Goal: Task Accomplishment & Management: Manage account settings

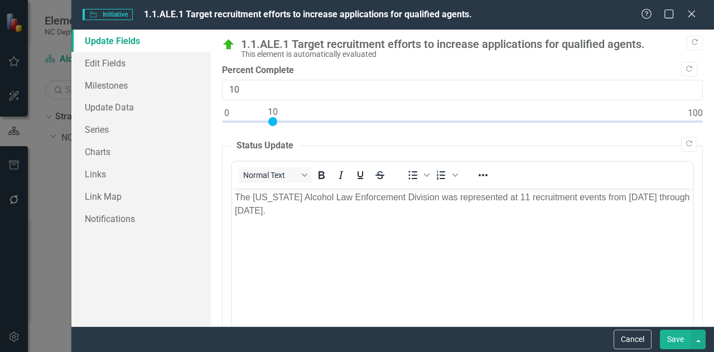
scroll to position [493, 0]
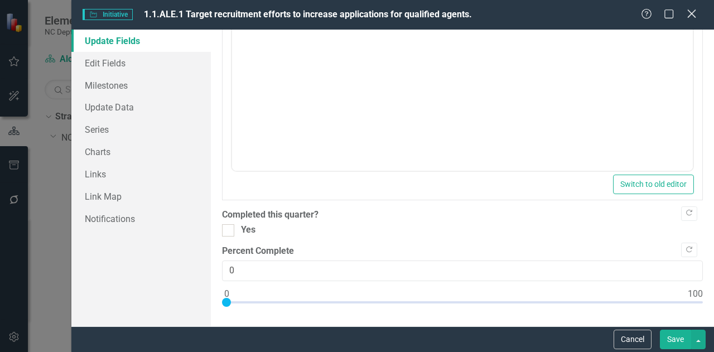
click at [697, 14] on icon "Close" at bounding box center [691, 13] width 14 height 11
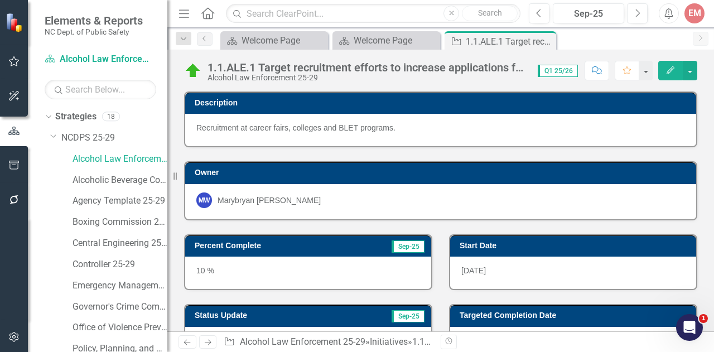
click at [18, 200] on icon "button" at bounding box center [14, 199] width 12 height 9
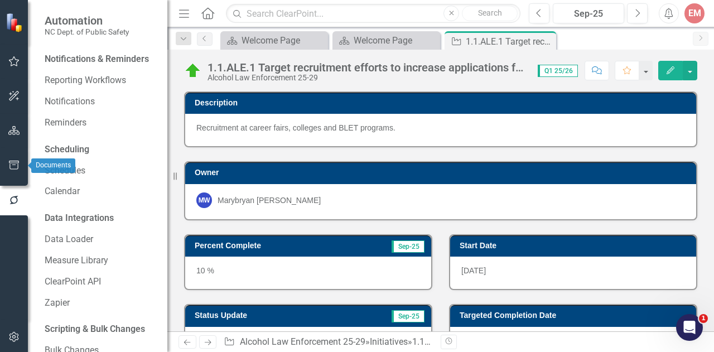
click at [8, 170] on button "button" at bounding box center [14, 165] width 25 height 23
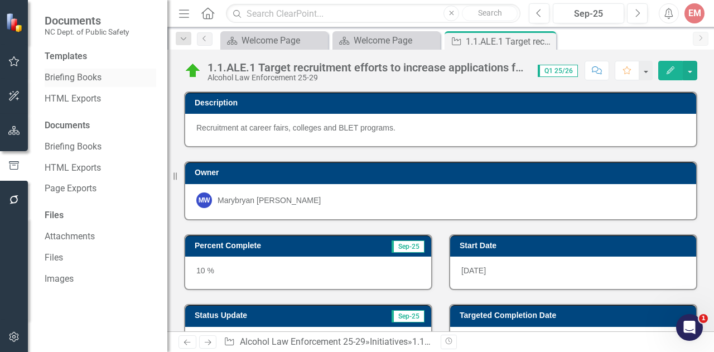
click at [70, 82] on link "Briefing Books" at bounding box center [101, 77] width 112 height 13
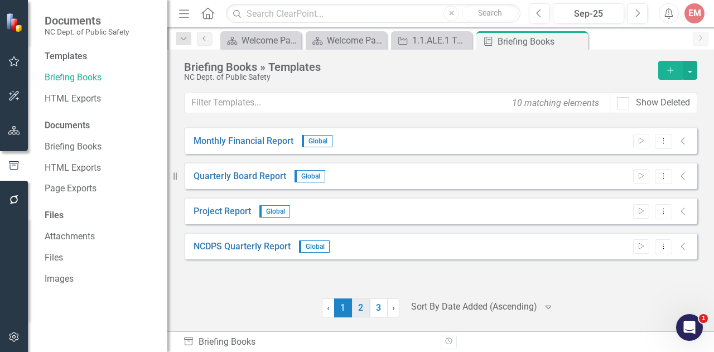
click at [361, 310] on link "2" at bounding box center [361, 307] width 18 height 19
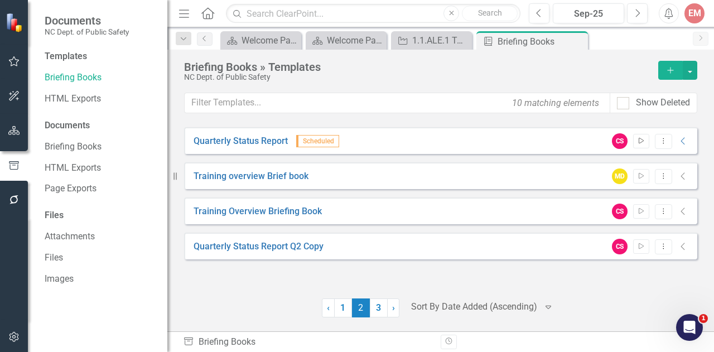
click at [641, 139] on icon "Start" at bounding box center [641, 141] width 8 height 7
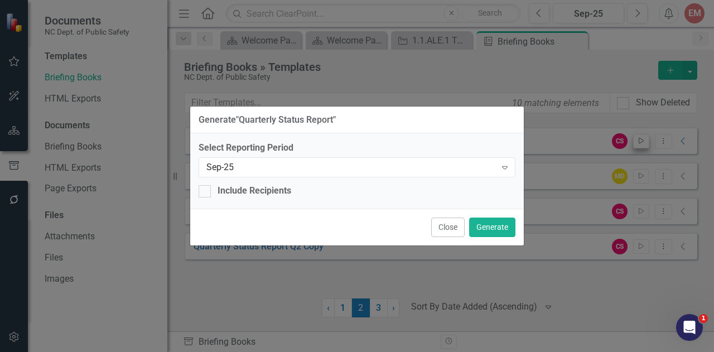
checkbox input "true"
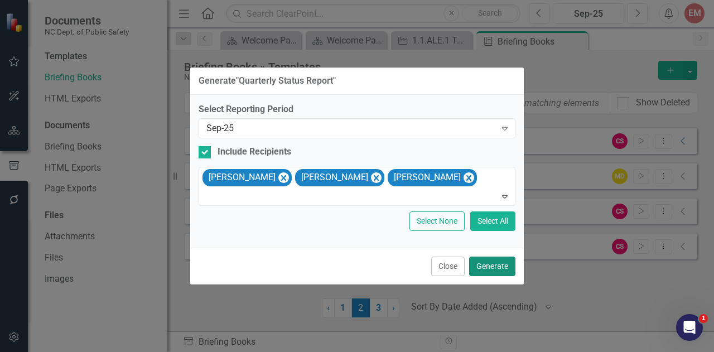
click at [495, 262] on button "Generate" at bounding box center [492, 267] width 46 height 20
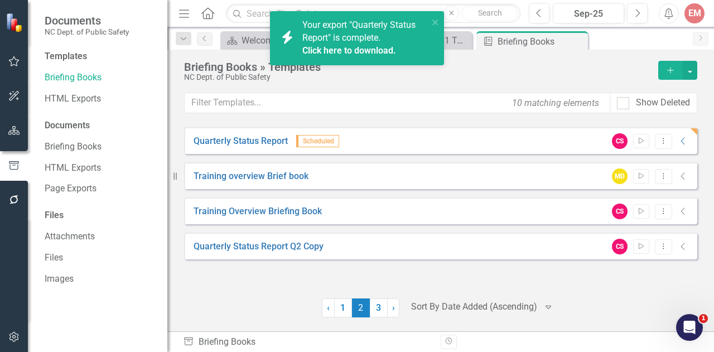
click at [365, 50] on link "Click here to download." at bounding box center [349, 50] width 94 height 11
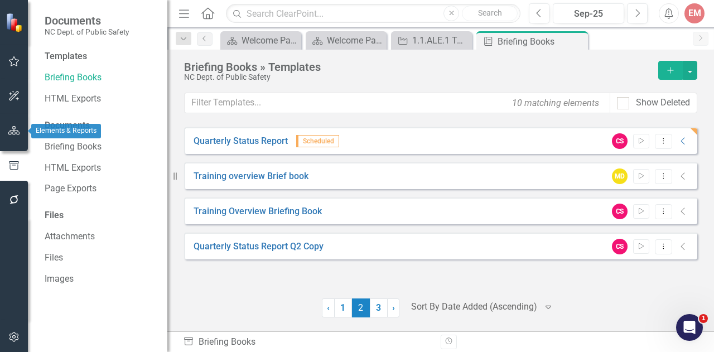
click at [12, 135] on icon "button" at bounding box center [14, 130] width 12 height 9
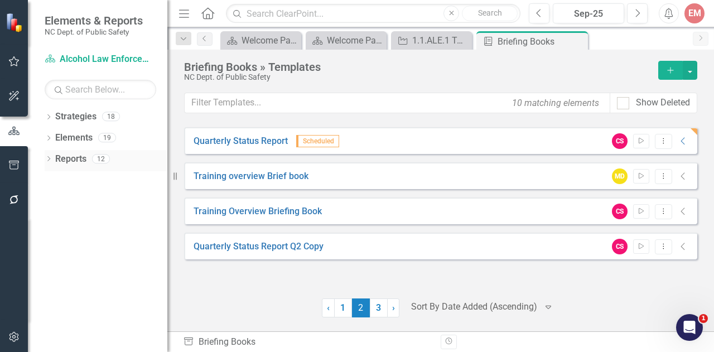
click at [48, 160] on icon "Dropdown" at bounding box center [49, 160] width 8 height 6
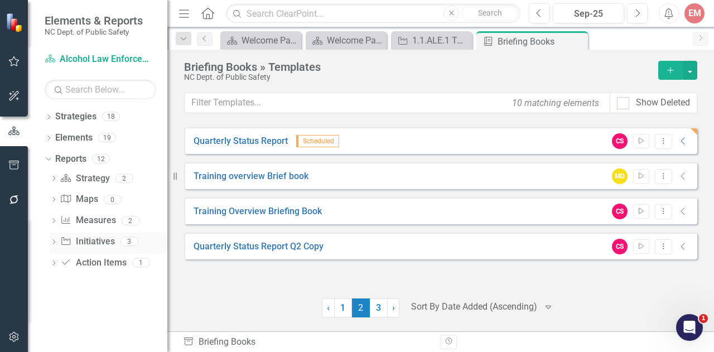
click at [54, 235] on div "Dropdown Initiative Initiatives 3" at bounding box center [109, 243] width 118 height 21
click at [277, 140] on link "Quarterly Status Report" at bounding box center [241, 141] width 94 height 13
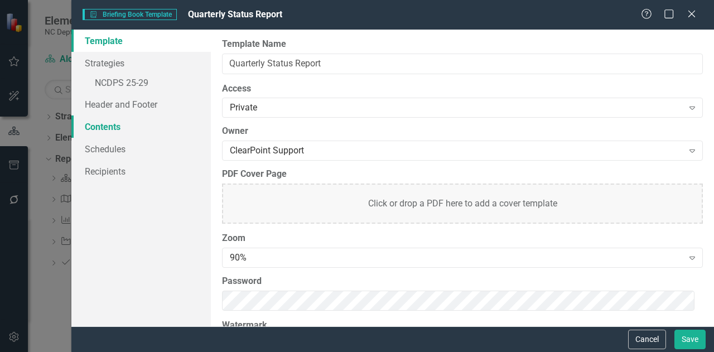
click at [109, 123] on link "Contents" at bounding box center [140, 126] width 139 height 22
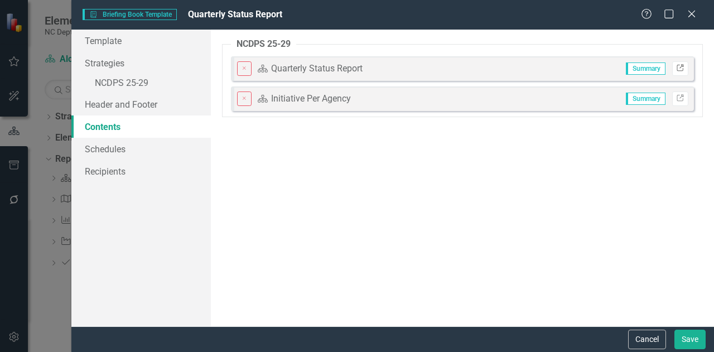
click at [685, 69] on link "Link" at bounding box center [680, 68] width 16 height 15
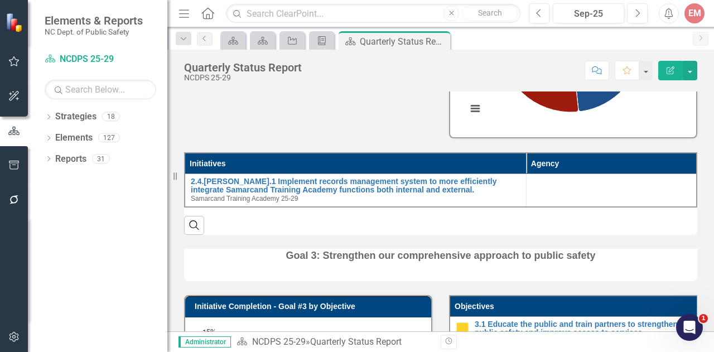
scroll to position [1311, 0]
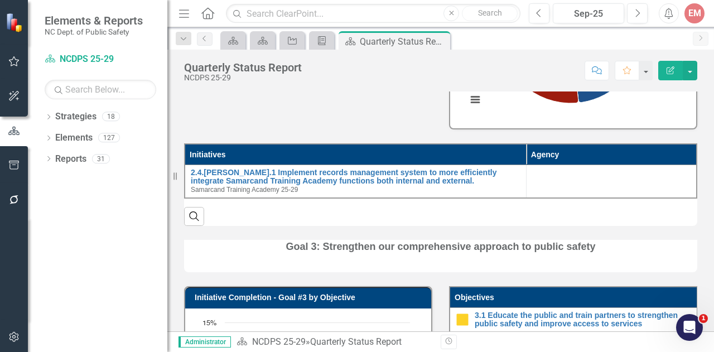
click at [405, 162] on th "Initiatives" at bounding box center [355, 154] width 341 height 21
click at [405, 162] on th "Initiatives Sort Ascending" at bounding box center [355, 154] width 341 height 21
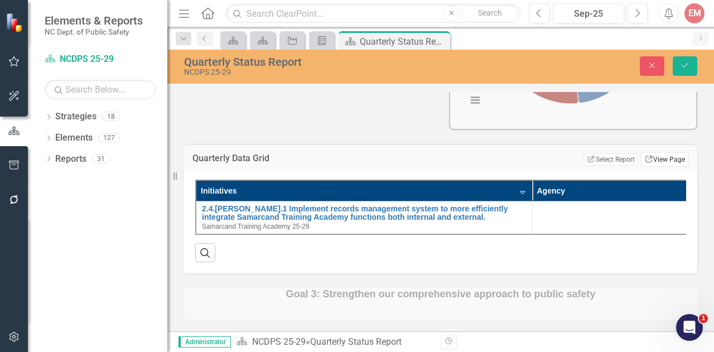
click at [648, 166] on link "Link View Page" at bounding box center [665, 159] width 48 height 15
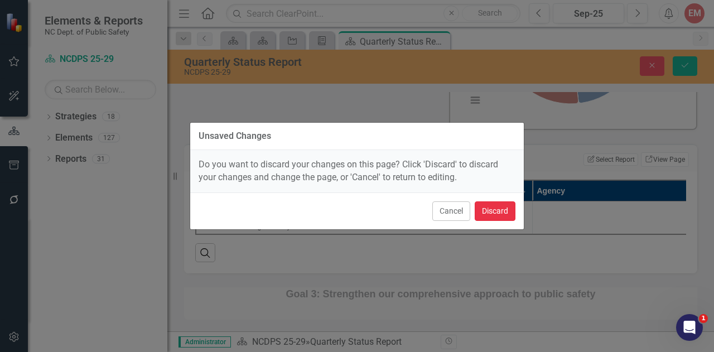
click at [492, 205] on button "Discard" at bounding box center [495, 211] width 41 height 20
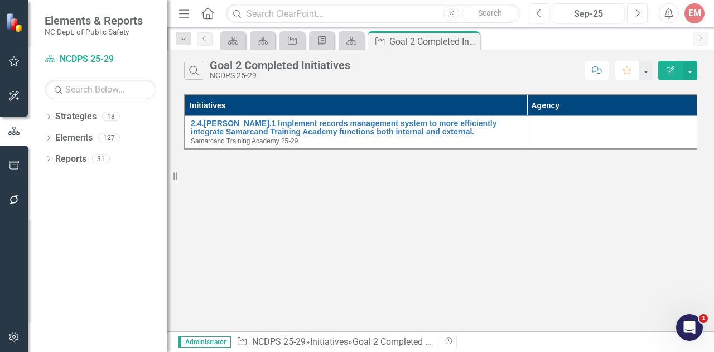
click at [668, 74] on button "Edit Report" at bounding box center [670, 71] width 25 height 20
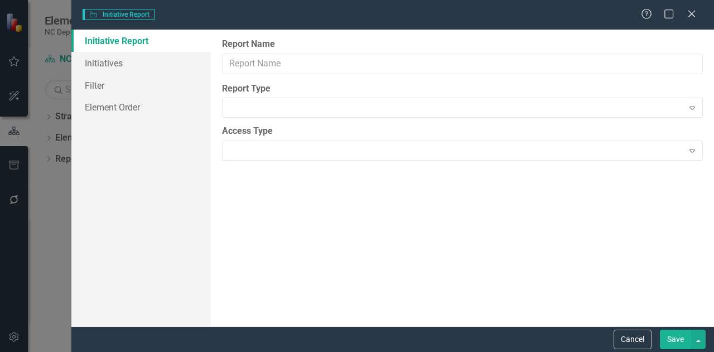
type input "Goal 2 Completed Initiatives"
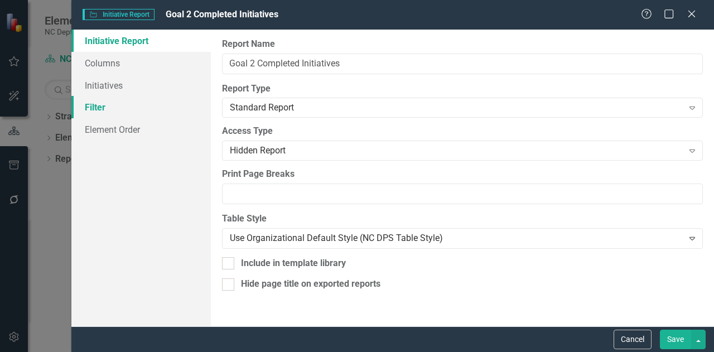
click at [92, 104] on link "Filter" at bounding box center [140, 107] width 139 height 22
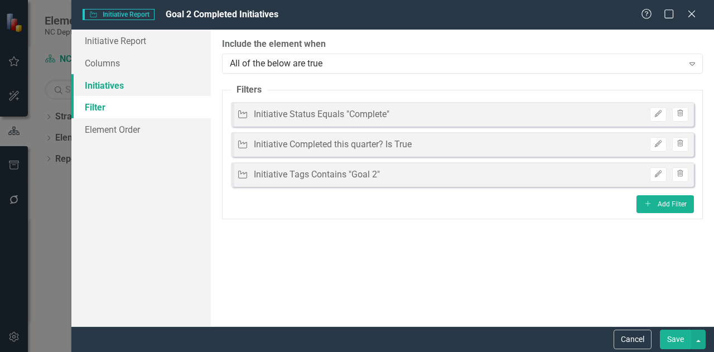
click at [107, 80] on link "Initiatives" at bounding box center [140, 85] width 139 height 22
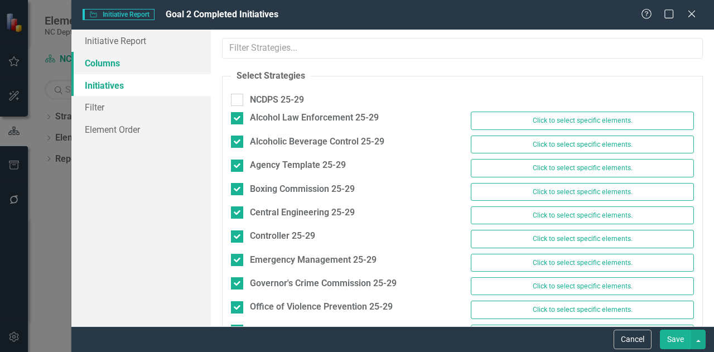
click at [112, 52] on link "Columns" at bounding box center [140, 63] width 139 height 22
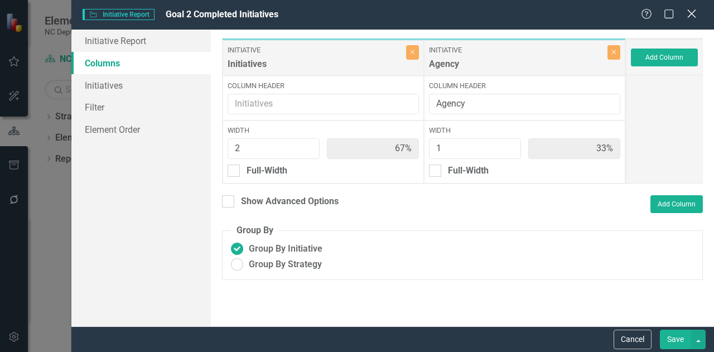
click at [687, 15] on icon "Close" at bounding box center [691, 13] width 14 height 11
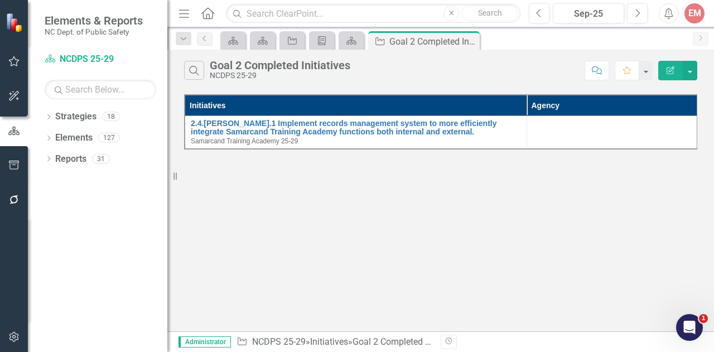
click at [672, 70] on icon "Edit Report" at bounding box center [670, 70] width 10 height 8
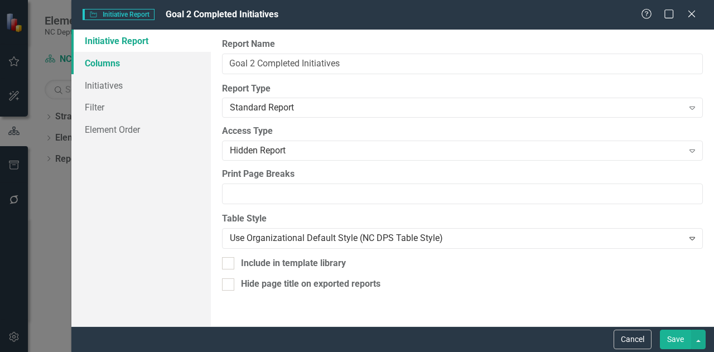
click at [152, 53] on link "Columns" at bounding box center [140, 63] width 139 height 22
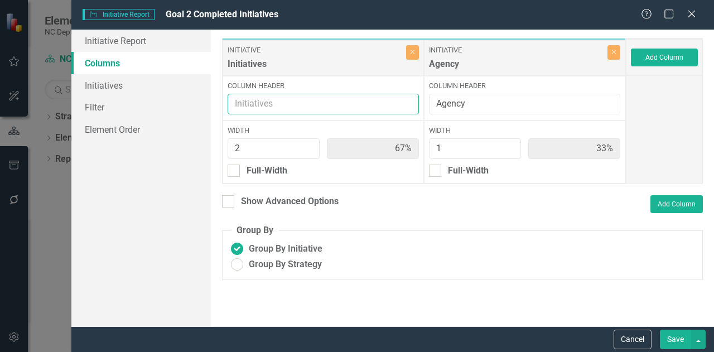
click at [231, 104] on input "Column Header" at bounding box center [323, 104] width 191 height 21
type input "Goal 2 Initiatives Completed"
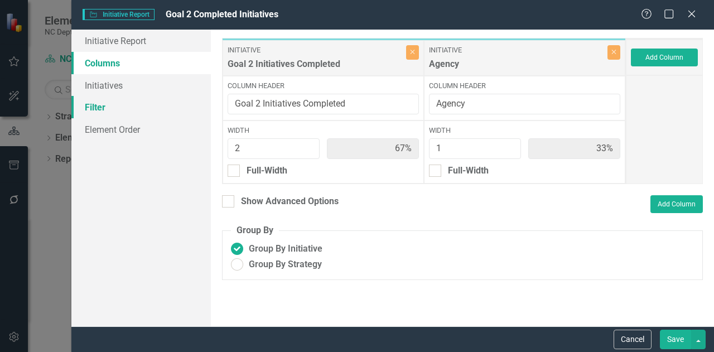
click at [96, 104] on link "Filter" at bounding box center [140, 107] width 139 height 22
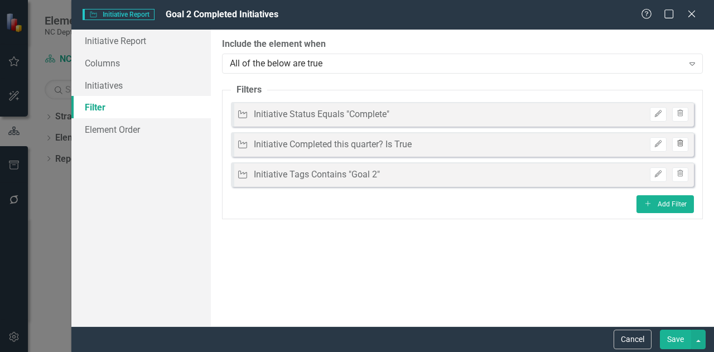
click at [679, 141] on icon "Trash" at bounding box center [680, 144] width 8 height 7
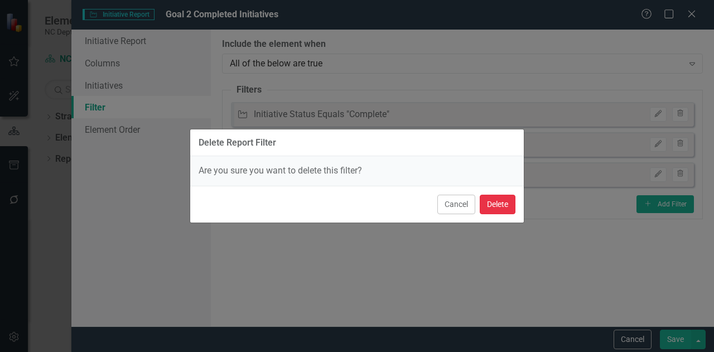
click at [498, 204] on button "Delete" at bounding box center [498, 205] width 36 height 20
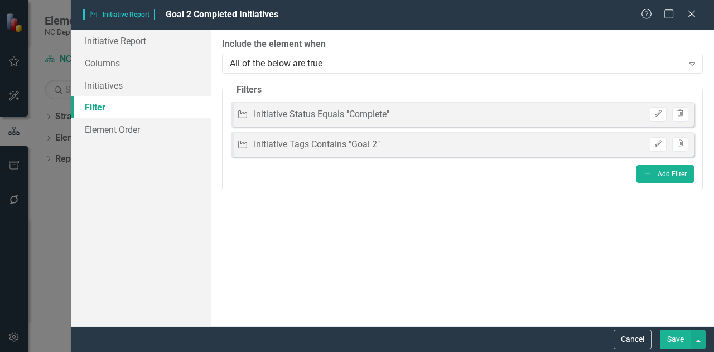
click at [680, 342] on button "Save" at bounding box center [675, 340] width 31 height 20
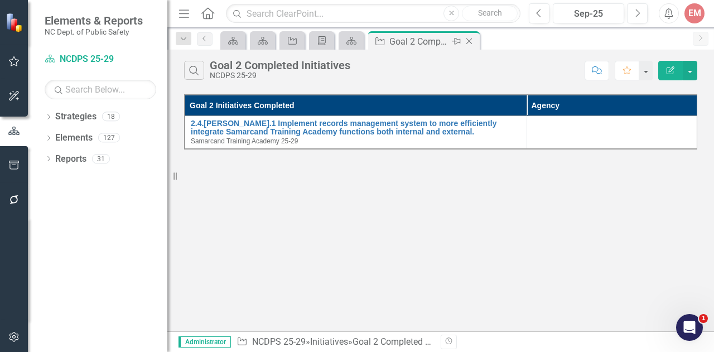
click at [470, 40] on icon at bounding box center [469, 41] width 6 height 6
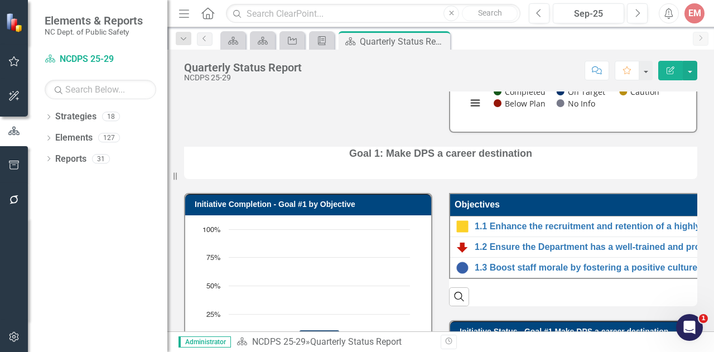
scroll to position [397, 0]
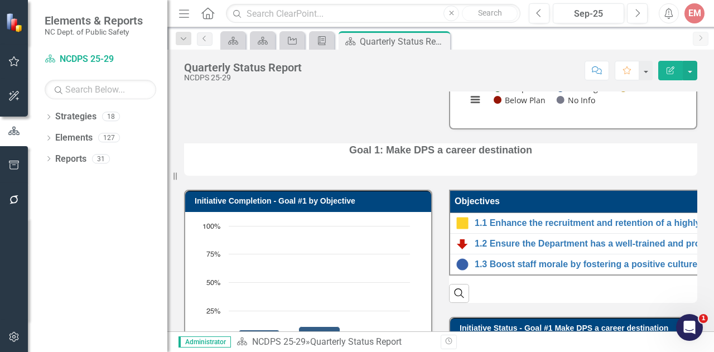
click at [518, 200] on th "Objectives" at bounding box center [708, 201] width 517 height 22
click at [518, 200] on th "Objectives Sort Ascending" at bounding box center [709, 201] width 518 height 22
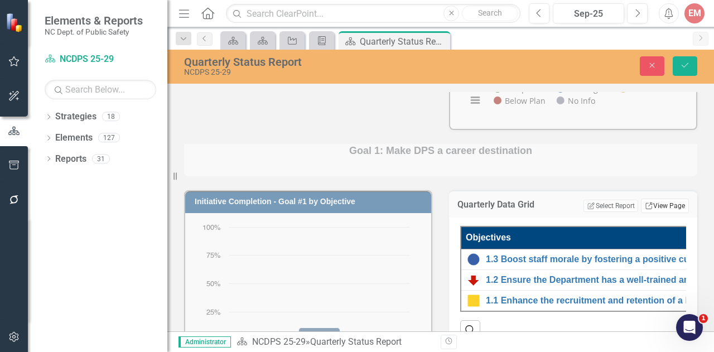
click at [645, 205] on icon "Link" at bounding box center [649, 205] width 8 height 7
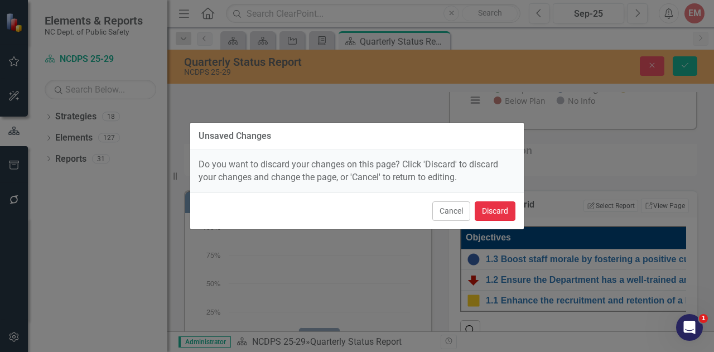
click at [498, 207] on button "Discard" at bounding box center [495, 211] width 41 height 20
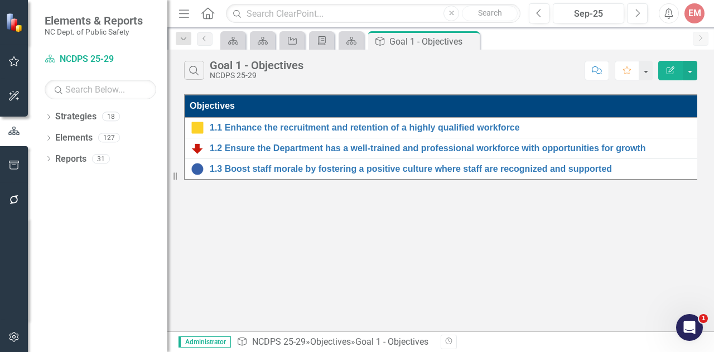
click at [671, 64] on button "Edit Report" at bounding box center [670, 71] width 25 height 20
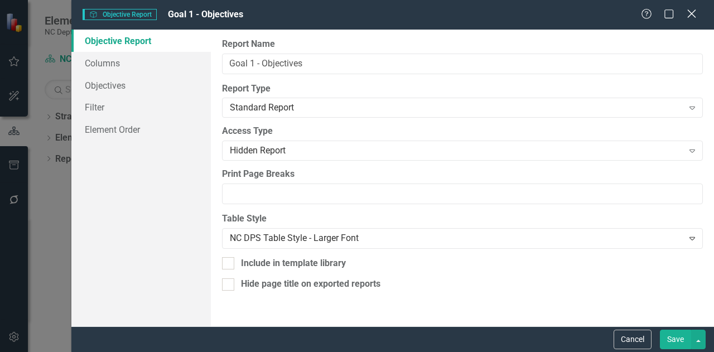
click at [688, 15] on icon "Close" at bounding box center [691, 13] width 14 height 11
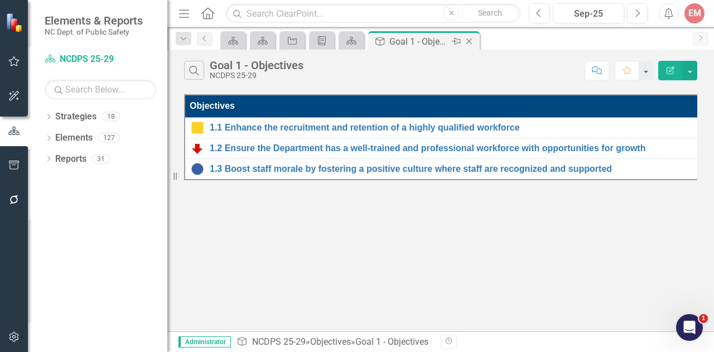
click at [471, 37] on icon "Close" at bounding box center [469, 41] width 11 height 9
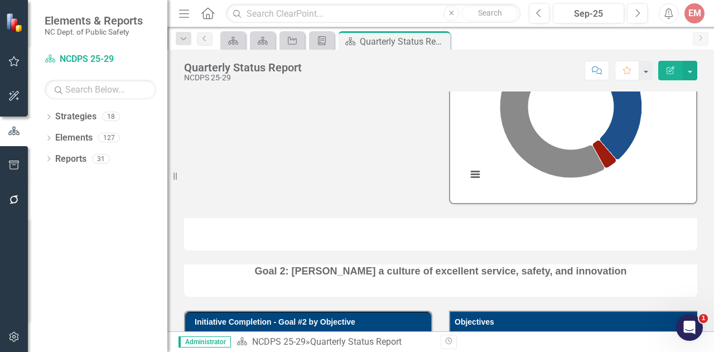
scroll to position [750, 0]
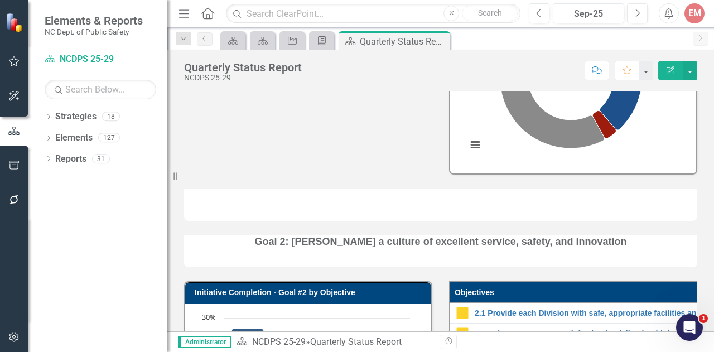
click at [561, 219] on div at bounding box center [440, 205] width 513 height 32
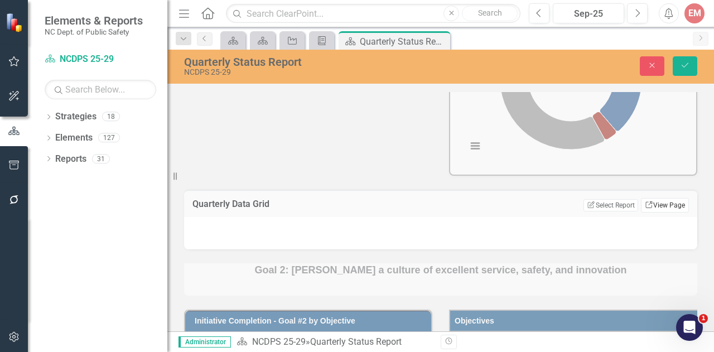
click at [651, 213] on link "Link View Page" at bounding box center [665, 205] width 48 height 15
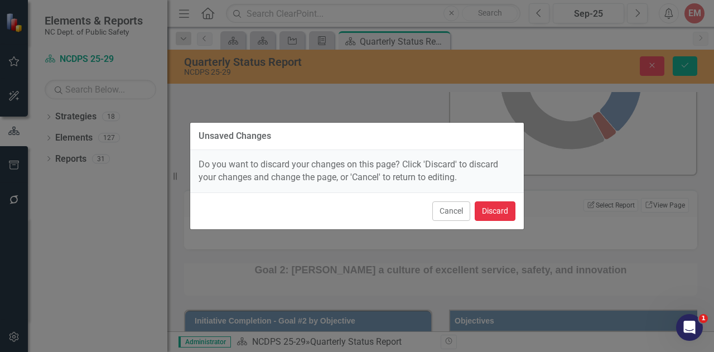
click at [493, 216] on button "Discard" at bounding box center [495, 211] width 41 height 20
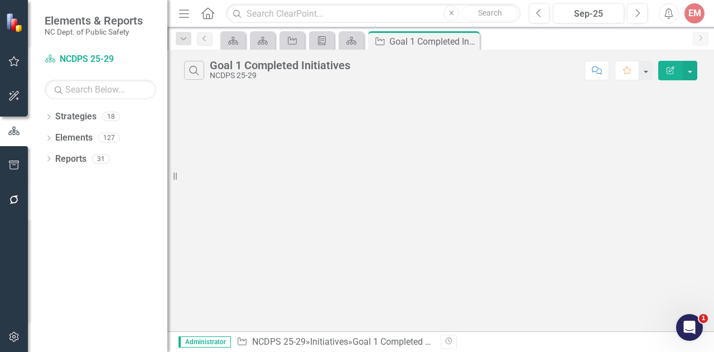
click at [667, 75] on button "Edit Report" at bounding box center [670, 71] width 25 height 20
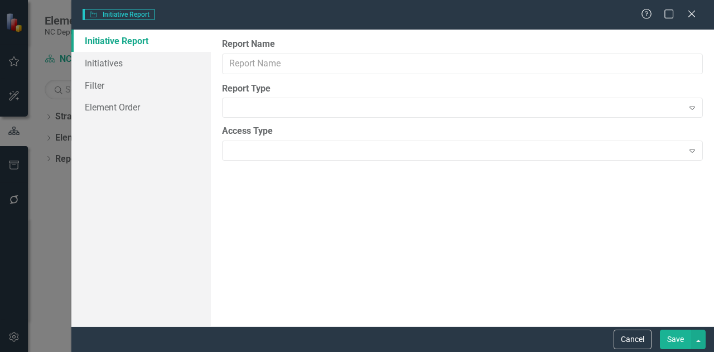
type input "Goal 1 Completed Initiatives"
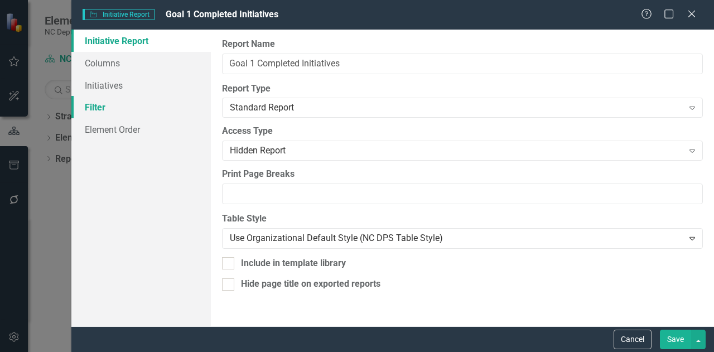
click at [116, 100] on link "Filter" at bounding box center [140, 107] width 139 height 22
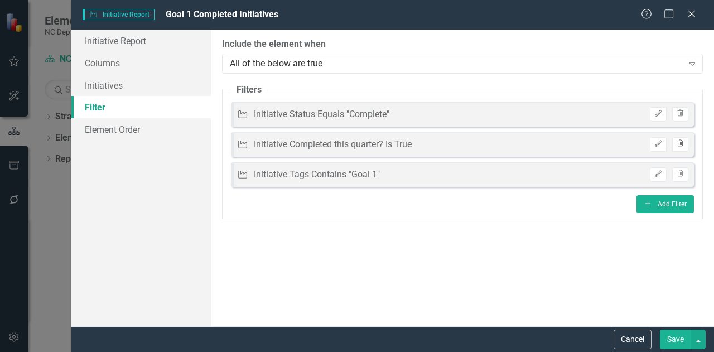
click at [678, 143] on icon "Trash" at bounding box center [680, 144] width 8 height 7
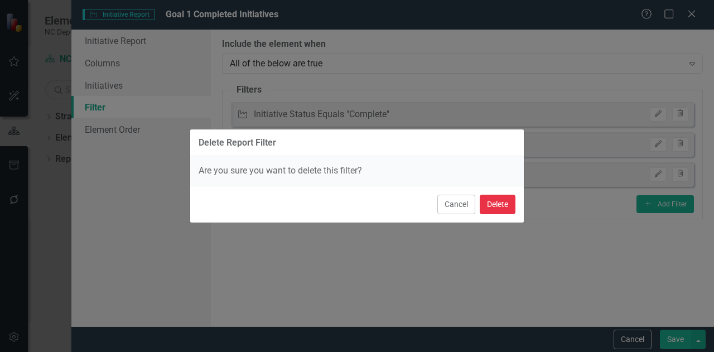
click at [491, 204] on button "Delete" at bounding box center [498, 205] width 36 height 20
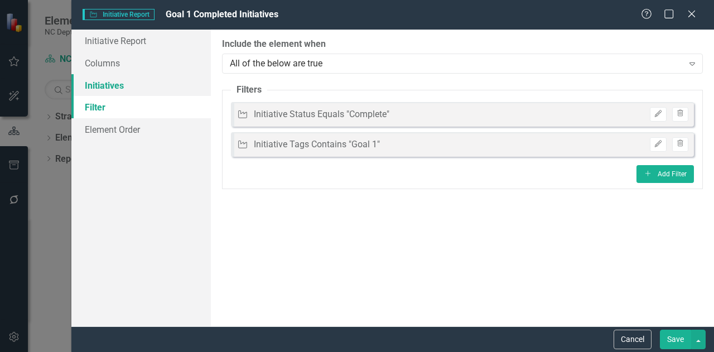
click at [120, 74] on link "Initiatives" at bounding box center [140, 85] width 139 height 22
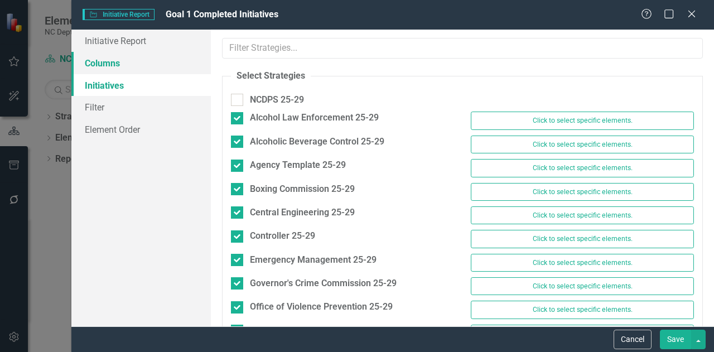
click at [114, 61] on link "Columns" at bounding box center [140, 63] width 139 height 22
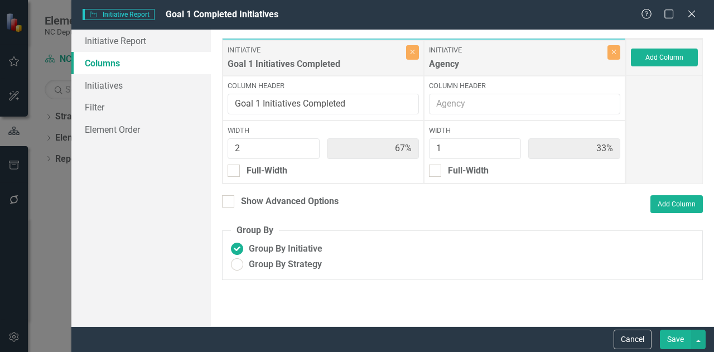
click at [675, 339] on button "Save" at bounding box center [675, 340] width 31 height 20
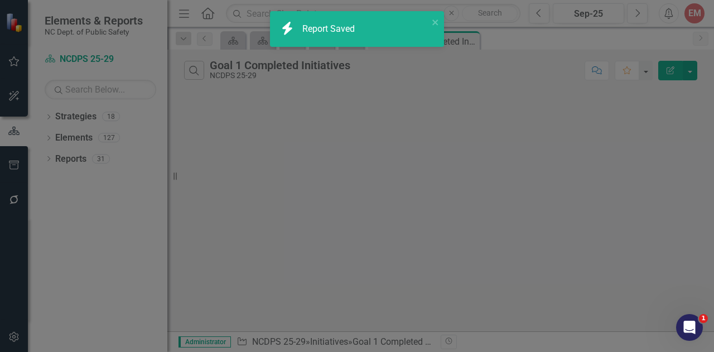
radio input "true"
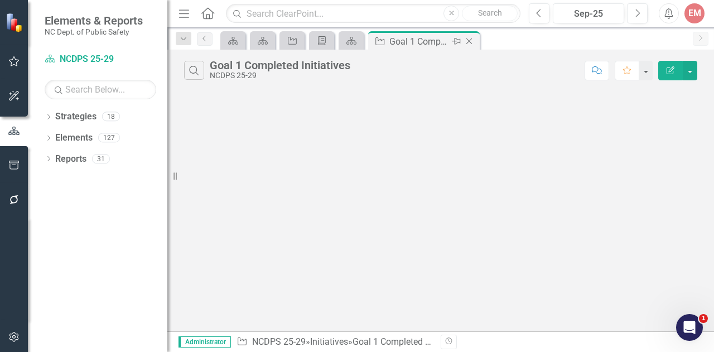
click at [471, 40] on icon "Close" at bounding box center [469, 41] width 11 height 9
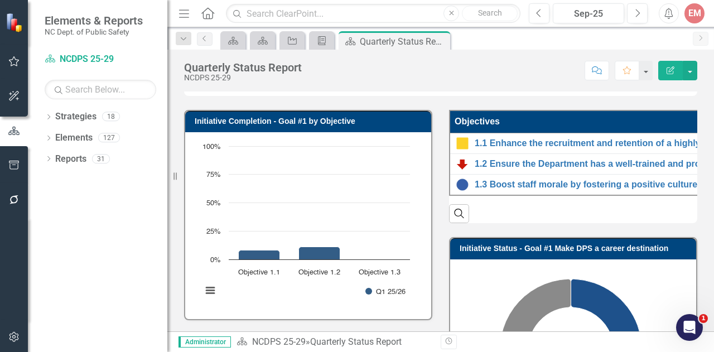
scroll to position [480, 0]
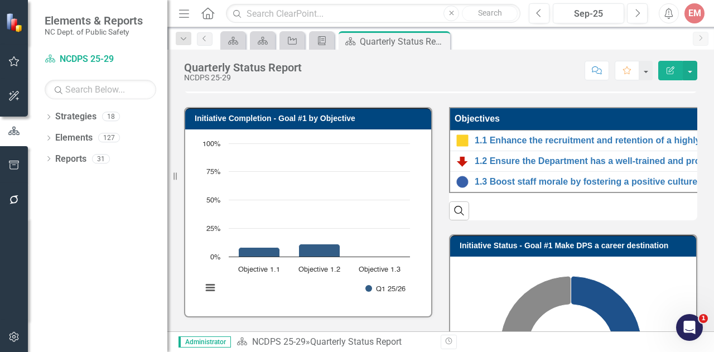
click at [614, 118] on th "Objectives" at bounding box center [708, 119] width 516 height 22
click at [614, 118] on th "Objectives Sort Ascending" at bounding box center [709, 119] width 518 height 22
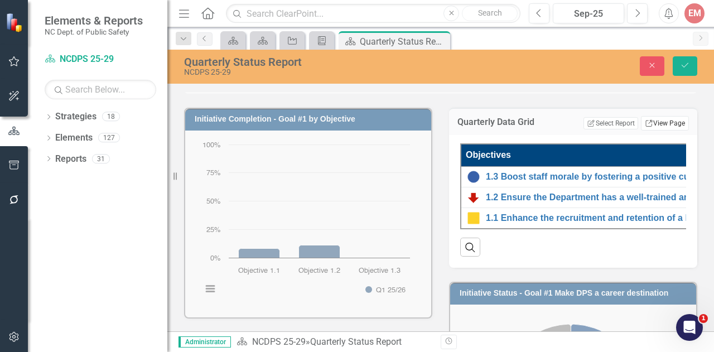
click at [662, 117] on link "Link View Page" at bounding box center [665, 123] width 48 height 15
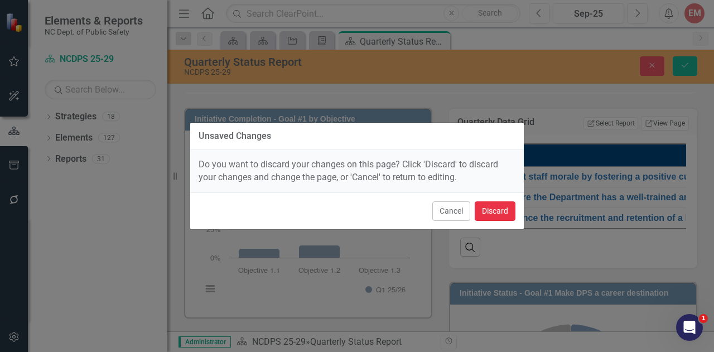
click at [499, 208] on button "Discard" at bounding box center [495, 211] width 41 height 20
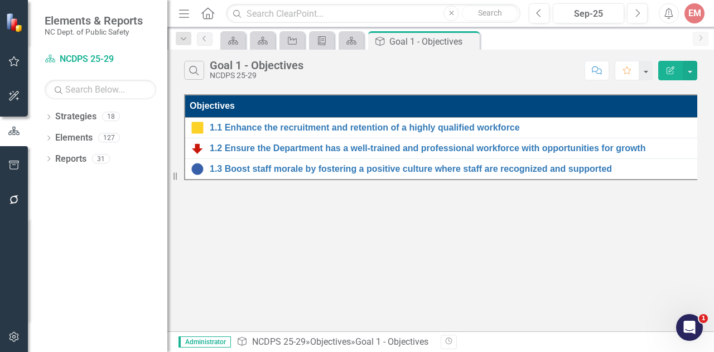
click at [671, 62] on button "Edit Report" at bounding box center [670, 71] width 25 height 20
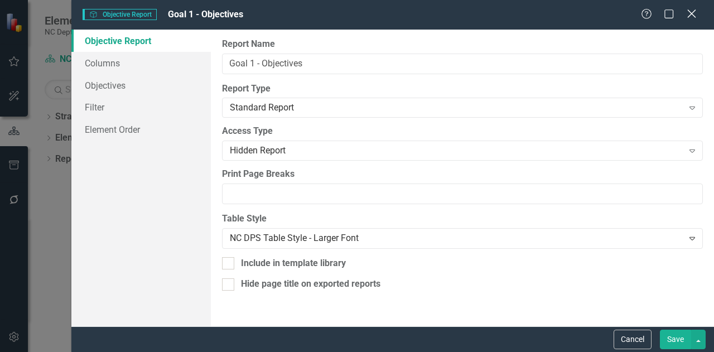
click at [689, 13] on icon at bounding box center [691, 13] width 8 height 8
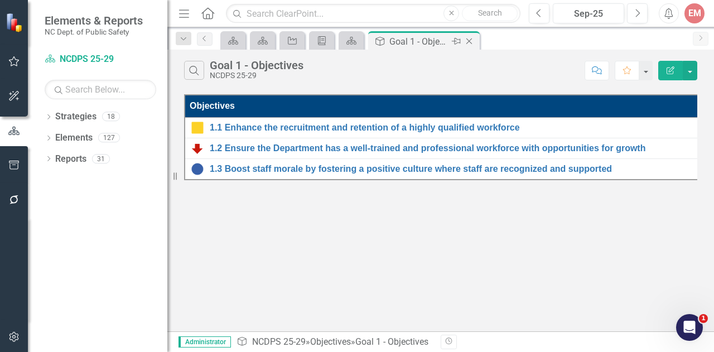
click at [467, 40] on icon at bounding box center [469, 41] width 6 height 6
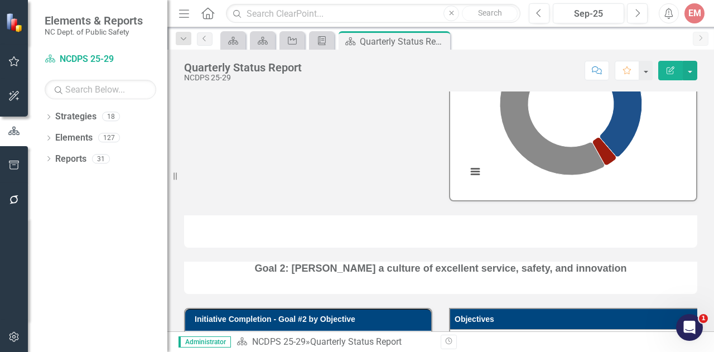
scroll to position [773, 0]
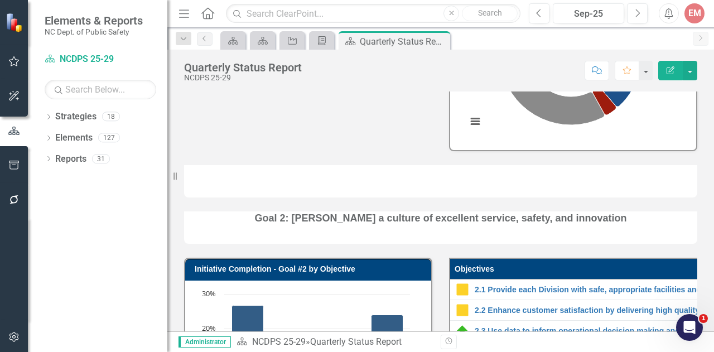
click at [643, 190] on div at bounding box center [440, 181] width 513 height 32
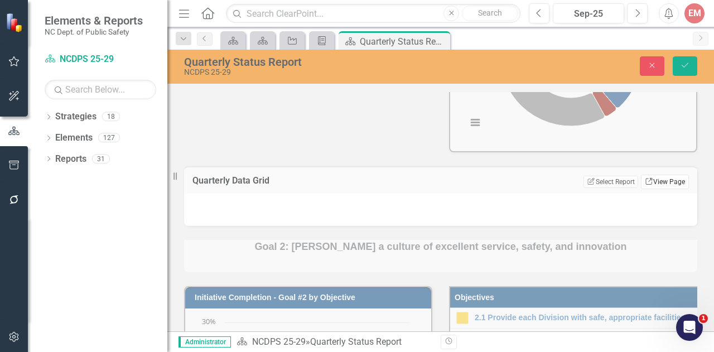
click at [649, 189] on link "Link View Page" at bounding box center [665, 182] width 48 height 15
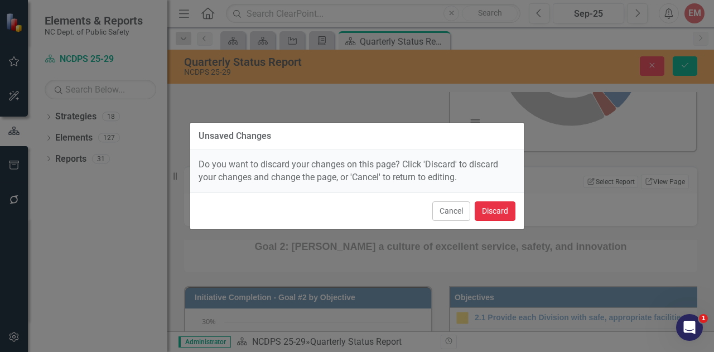
click at [500, 208] on button "Discard" at bounding box center [495, 211] width 41 height 20
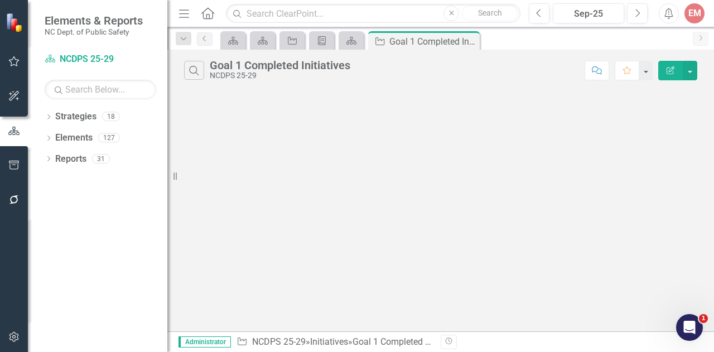
click at [675, 63] on button "Edit Report" at bounding box center [670, 71] width 25 height 20
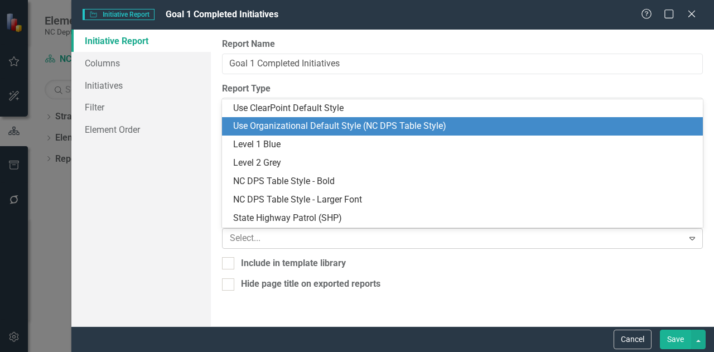
click at [689, 235] on icon "Expand" at bounding box center [692, 238] width 11 height 9
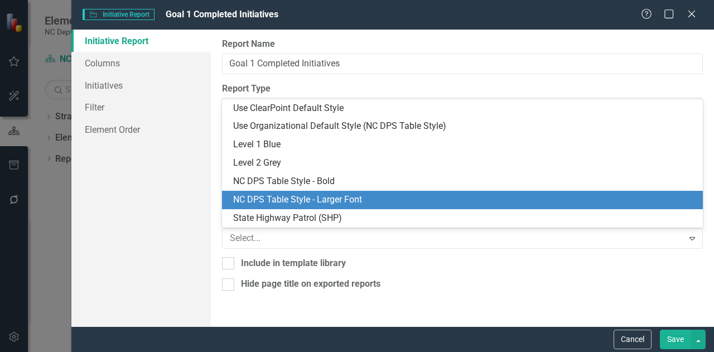
click at [659, 199] on div "NC DPS Table Style - Larger Font" at bounding box center [464, 200] width 463 height 13
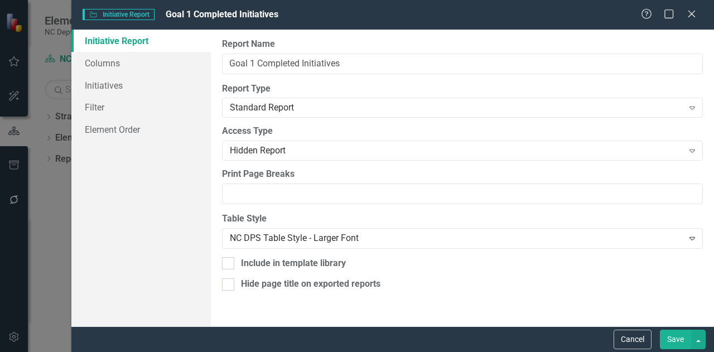
click at [669, 339] on button "Save" at bounding box center [675, 340] width 31 height 20
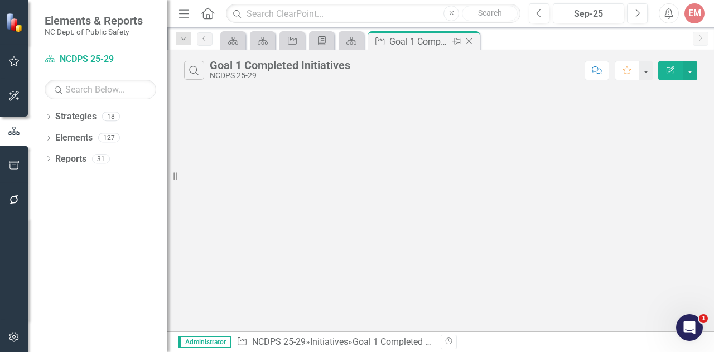
click at [469, 39] on icon "Close" at bounding box center [469, 41] width 11 height 9
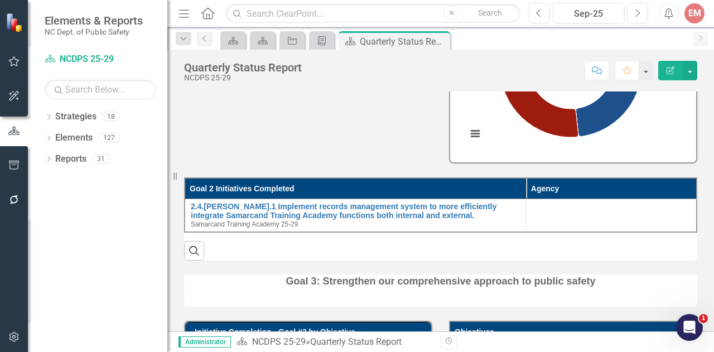
scroll to position [1251, 0]
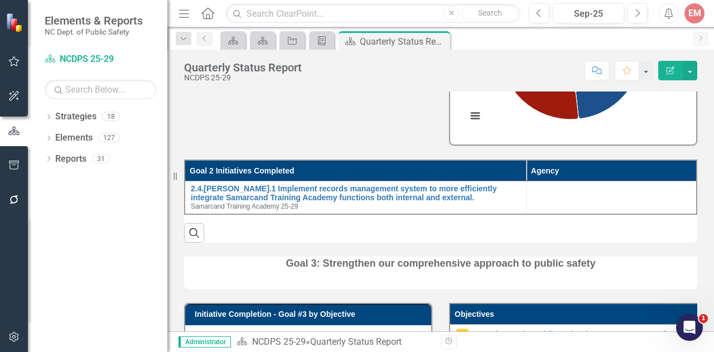
click at [610, 181] on th "Agency" at bounding box center [611, 170] width 171 height 21
click at [610, 181] on th "Agency Sort Ascending" at bounding box center [611, 170] width 171 height 21
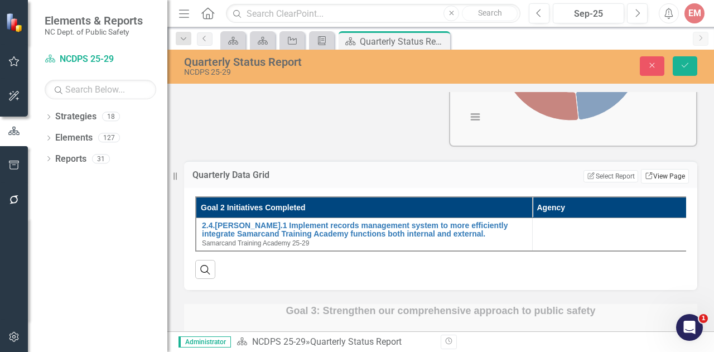
click at [648, 184] on link "Link View Page" at bounding box center [665, 176] width 48 height 15
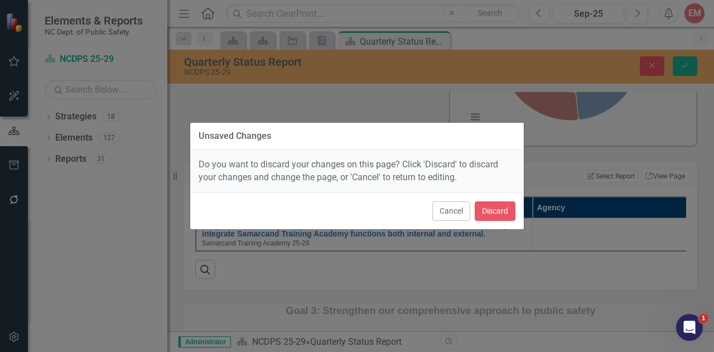
click at [494, 209] on div "Cancel Discard" at bounding box center [357, 210] width 334 height 37
click at [494, 209] on button "Discard" at bounding box center [495, 211] width 41 height 20
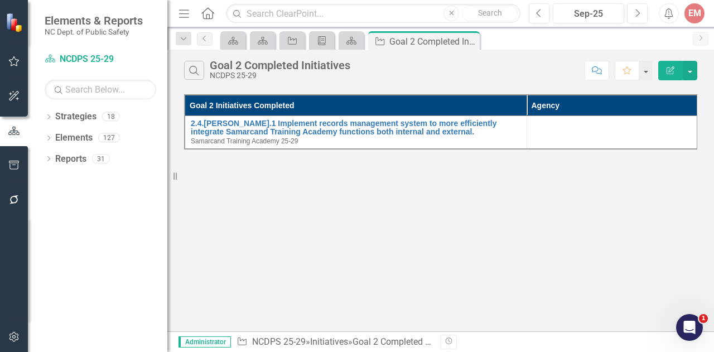
click at [668, 65] on button "Edit Report" at bounding box center [670, 71] width 25 height 20
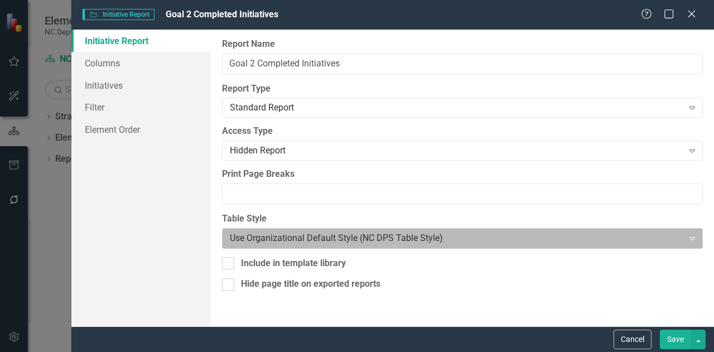
click at [416, 241] on div at bounding box center [453, 238] width 447 height 15
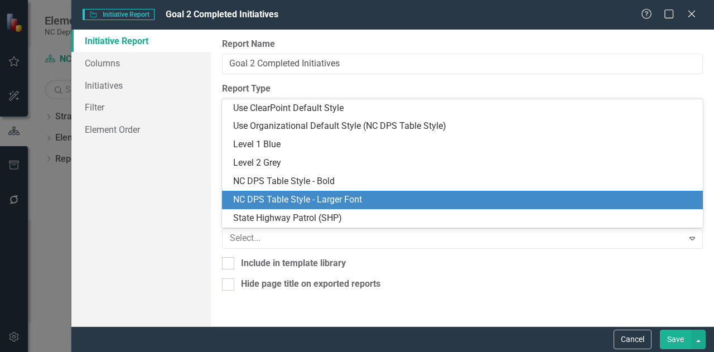
click at [387, 196] on div "NC DPS Table Style - Larger Font" at bounding box center [464, 200] width 463 height 13
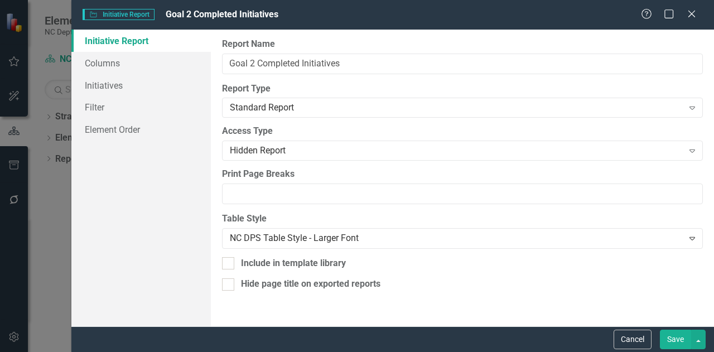
click at [676, 342] on button "Save" at bounding box center [675, 340] width 31 height 20
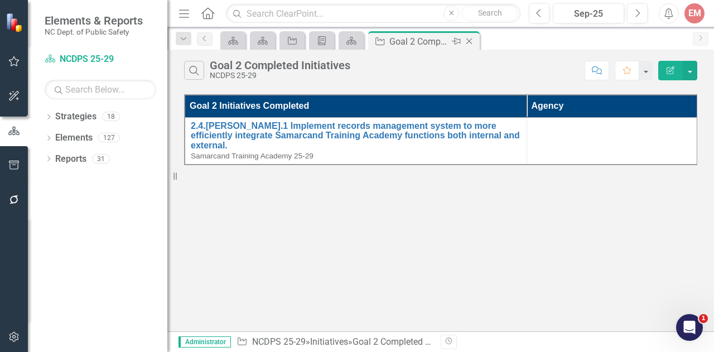
click at [470, 41] on icon "Close" at bounding box center [469, 41] width 11 height 9
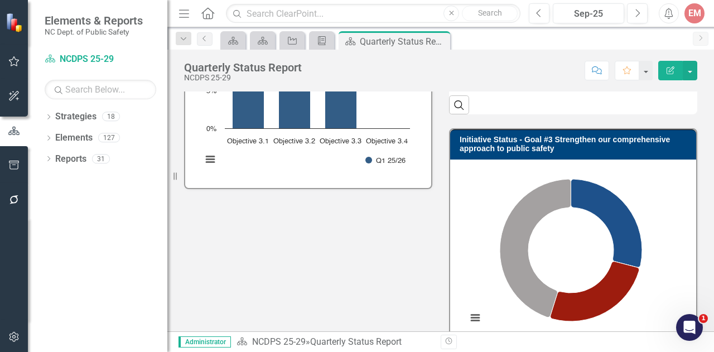
scroll to position [1682, 0]
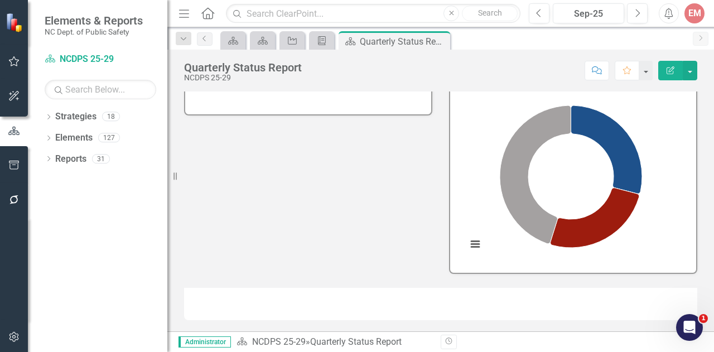
click at [615, 300] on div at bounding box center [440, 304] width 513 height 32
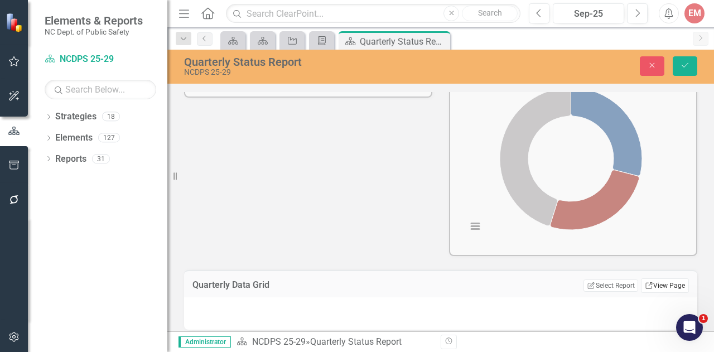
click at [644, 293] on link "Link View Page" at bounding box center [665, 285] width 48 height 15
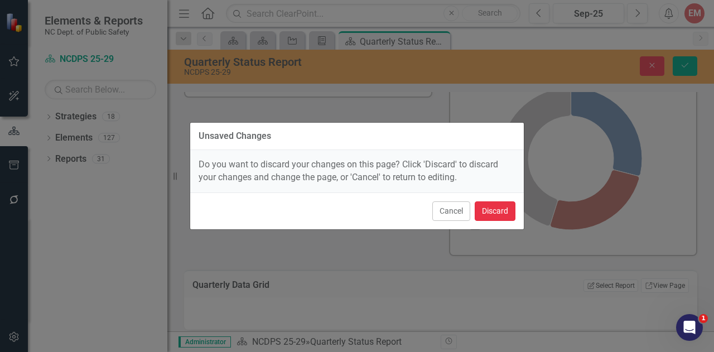
click at [498, 207] on button "Discard" at bounding box center [495, 211] width 41 height 20
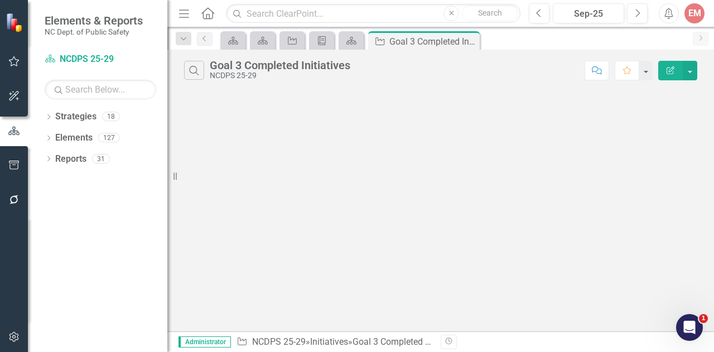
click at [672, 67] on icon "Edit Report" at bounding box center [670, 70] width 10 height 8
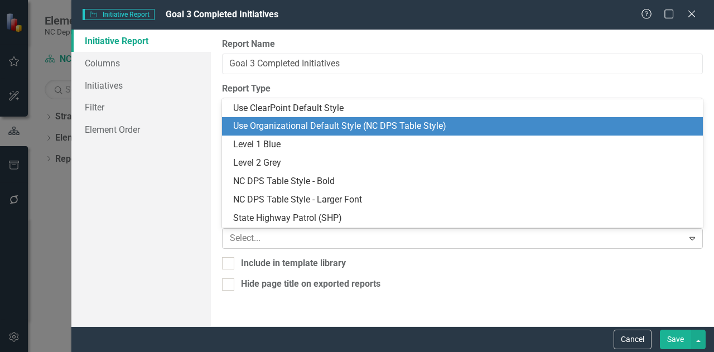
click at [438, 244] on div at bounding box center [453, 238] width 447 height 15
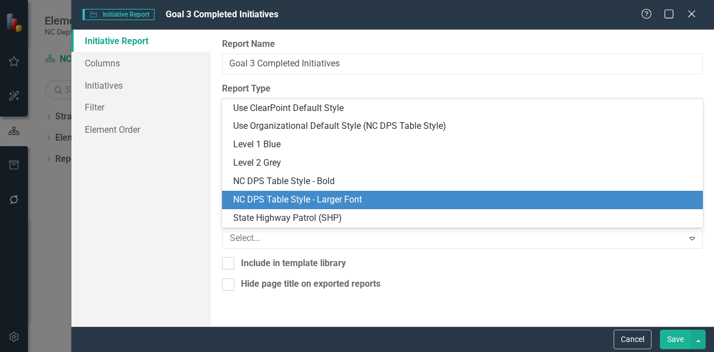
click at [364, 196] on div "NC DPS Table Style - Larger Font" at bounding box center [464, 200] width 463 height 13
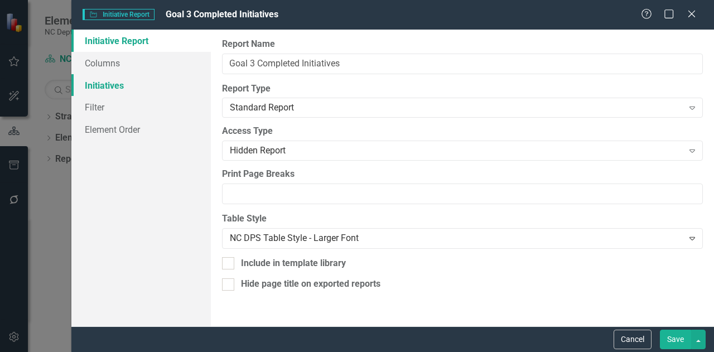
click at [119, 82] on link "Initiatives" at bounding box center [140, 85] width 139 height 22
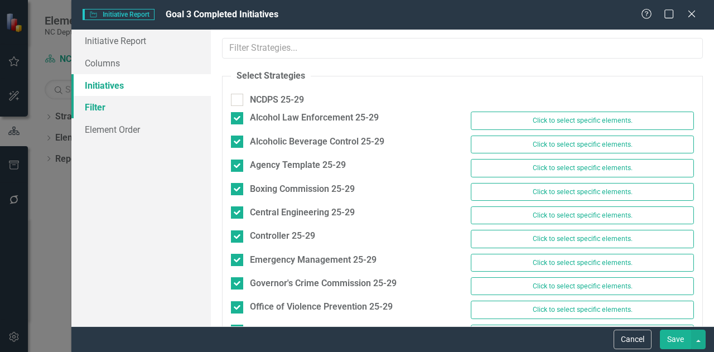
click at [109, 105] on link "Filter" at bounding box center [140, 107] width 139 height 22
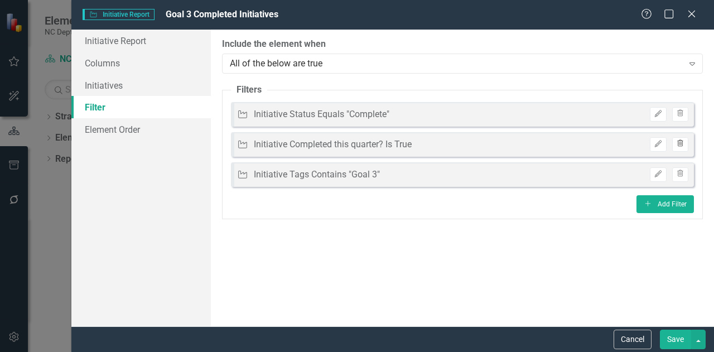
click at [680, 142] on icon "Trash" at bounding box center [680, 144] width 8 height 7
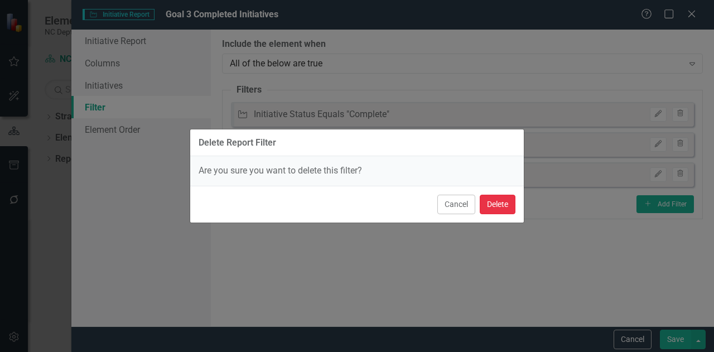
click at [498, 202] on button "Delete" at bounding box center [498, 205] width 36 height 20
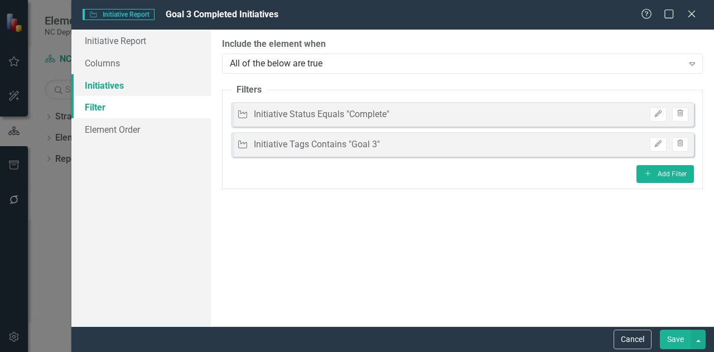
click at [163, 88] on link "Initiatives" at bounding box center [140, 85] width 139 height 22
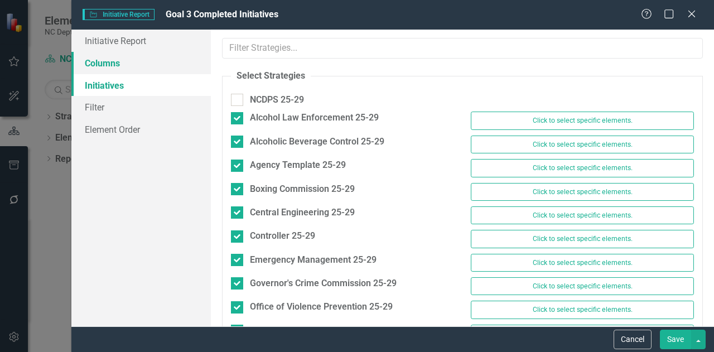
click at [162, 69] on link "Columns" at bounding box center [140, 63] width 139 height 22
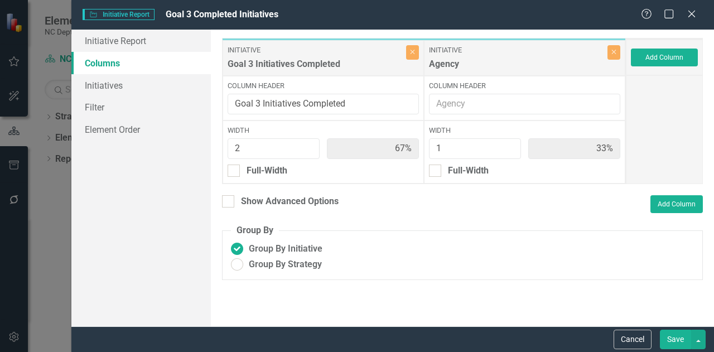
click at [669, 336] on button "Save" at bounding box center [675, 340] width 31 height 20
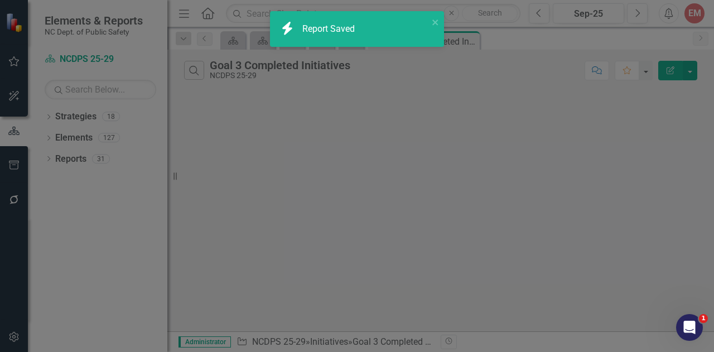
radio input "false"
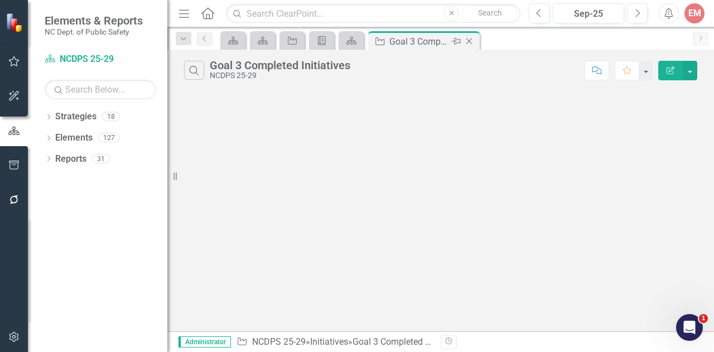
click at [467, 41] on icon "Close" at bounding box center [469, 41] width 11 height 9
